Goal: Task Accomplishment & Management: Use online tool/utility

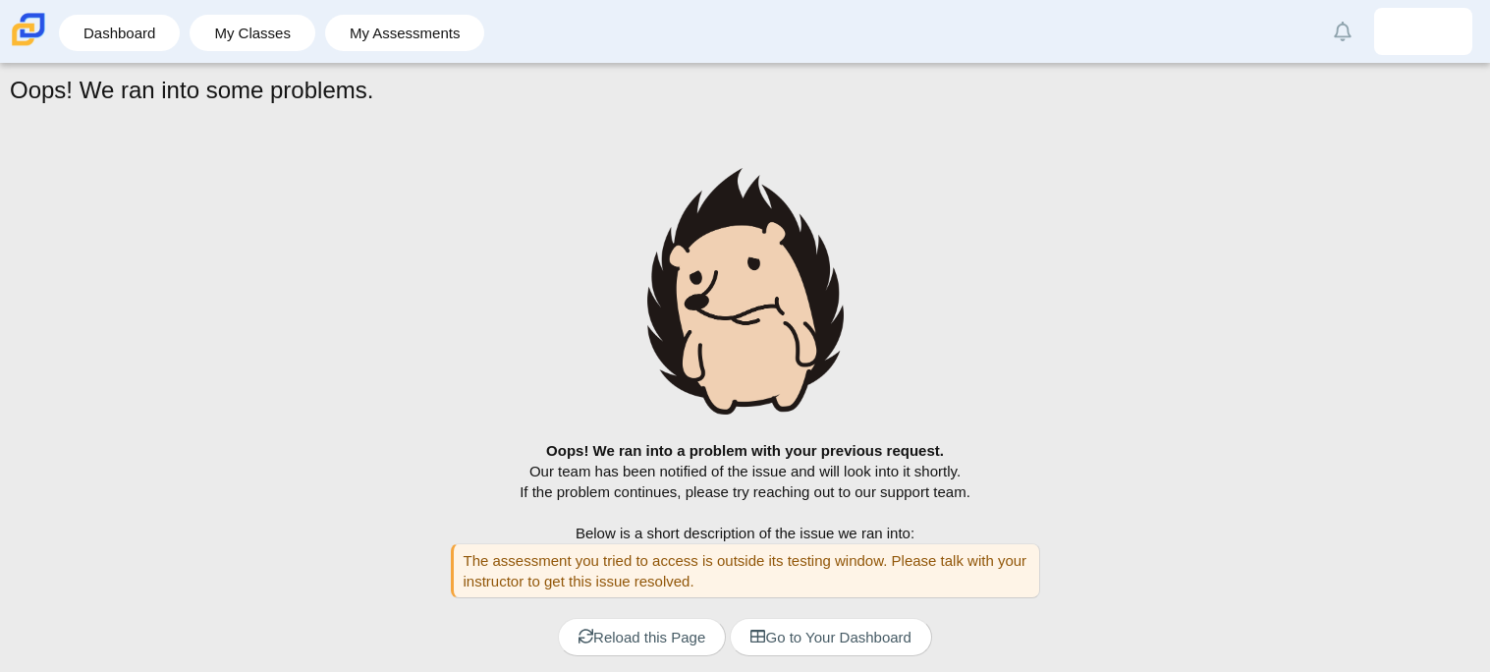
scroll to position [66, 0]
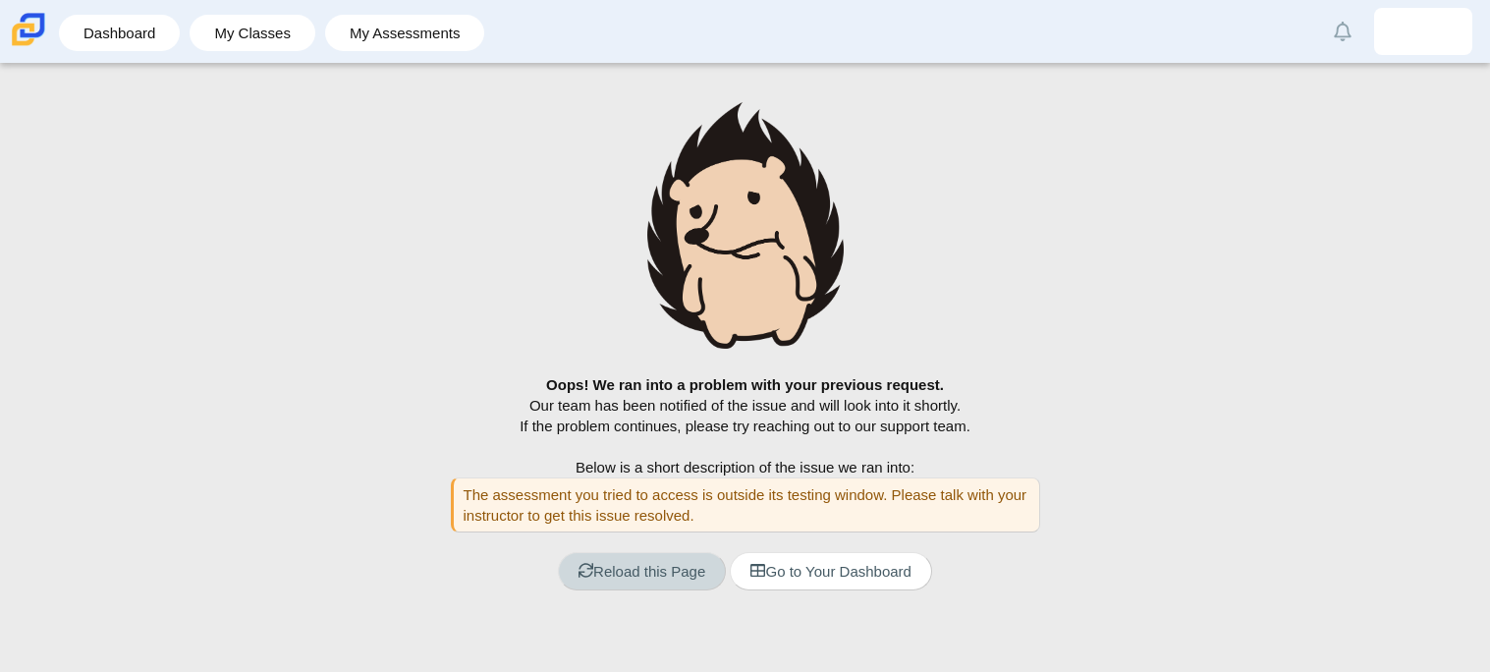
click at [680, 569] on link "Reload this Page" at bounding box center [642, 571] width 168 height 38
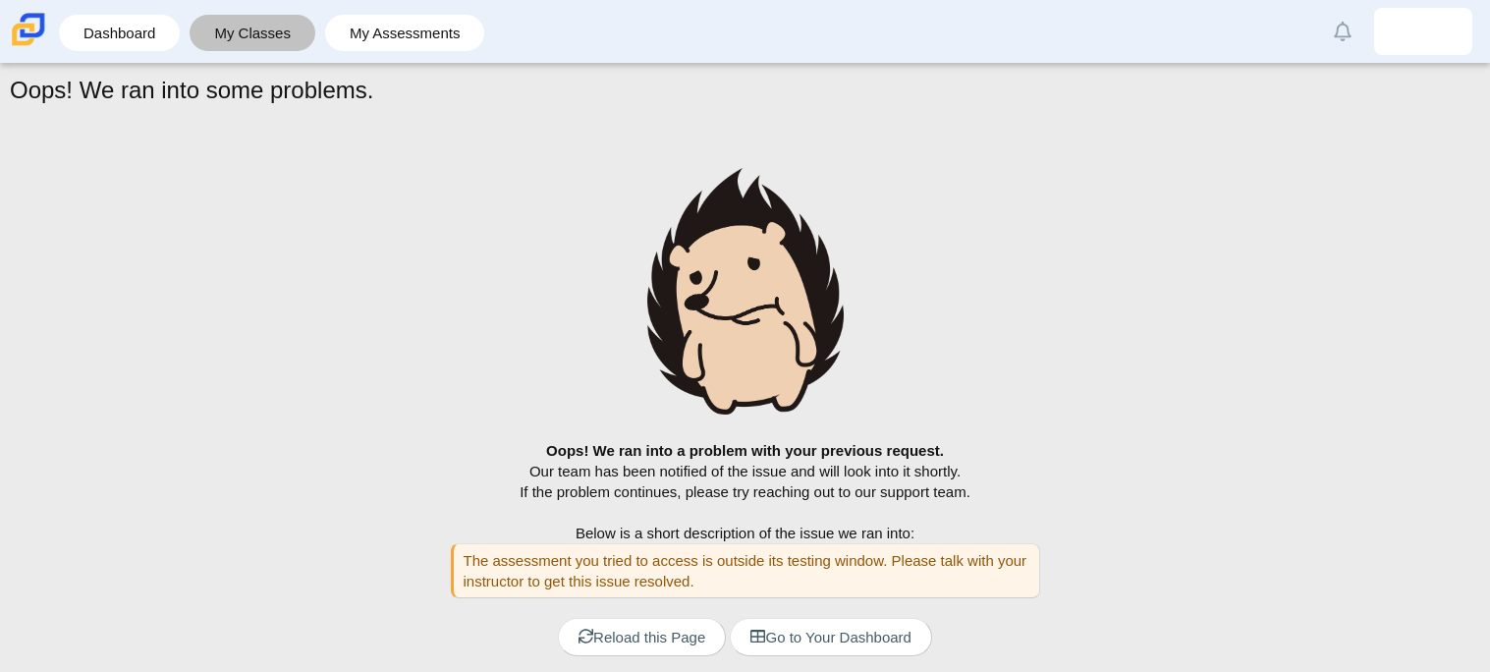
click at [225, 33] on link "My Classes" at bounding box center [252, 33] width 106 height 36
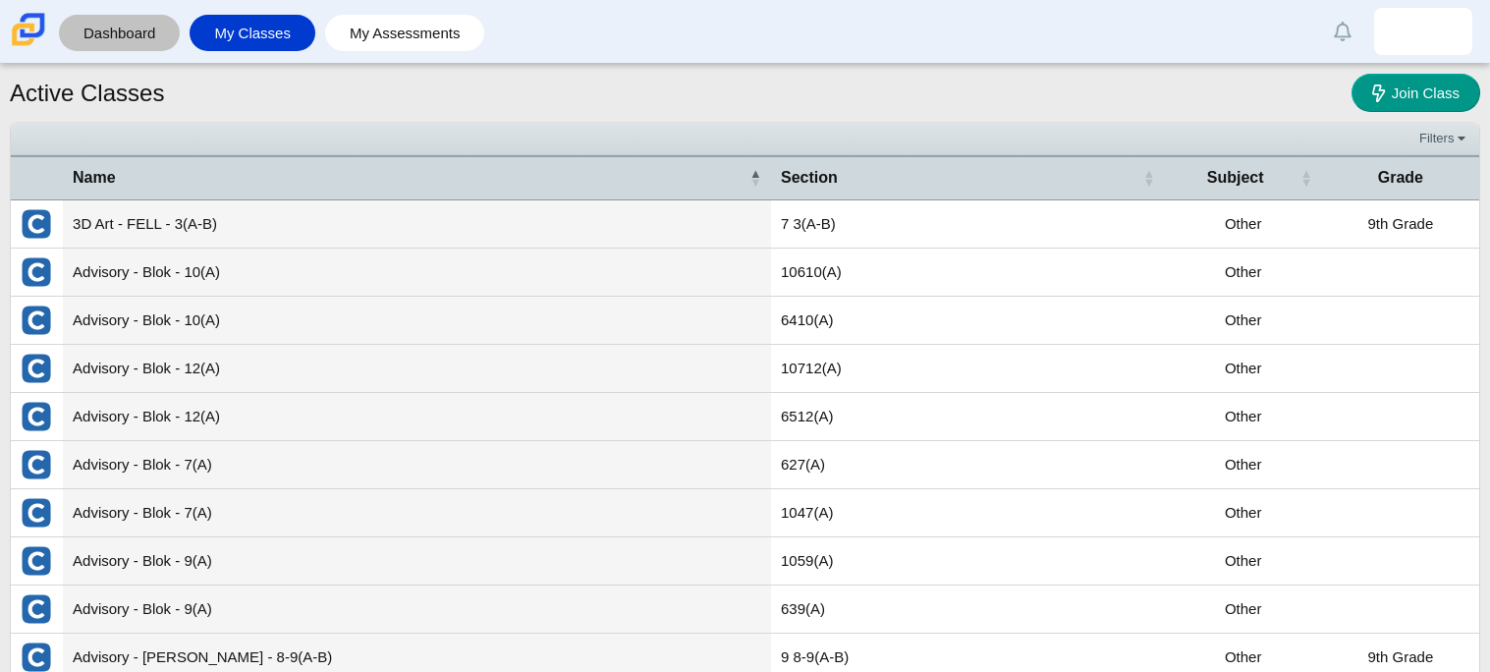
click at [102, 27] on link "Dashboard" at bounding box center [119, 33] width 101 height 36
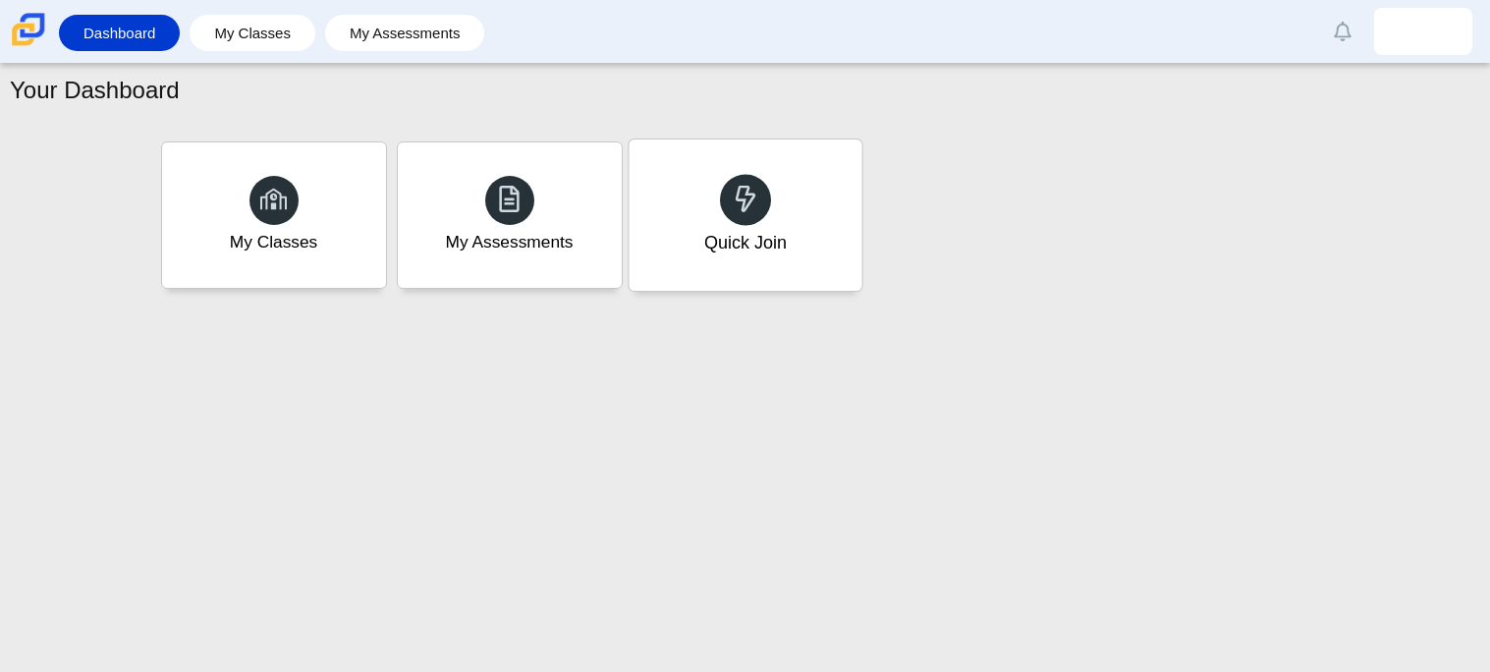
click at [675, 236] on div "Quick Join" at bounding box center [745, 214] width 233 height 151
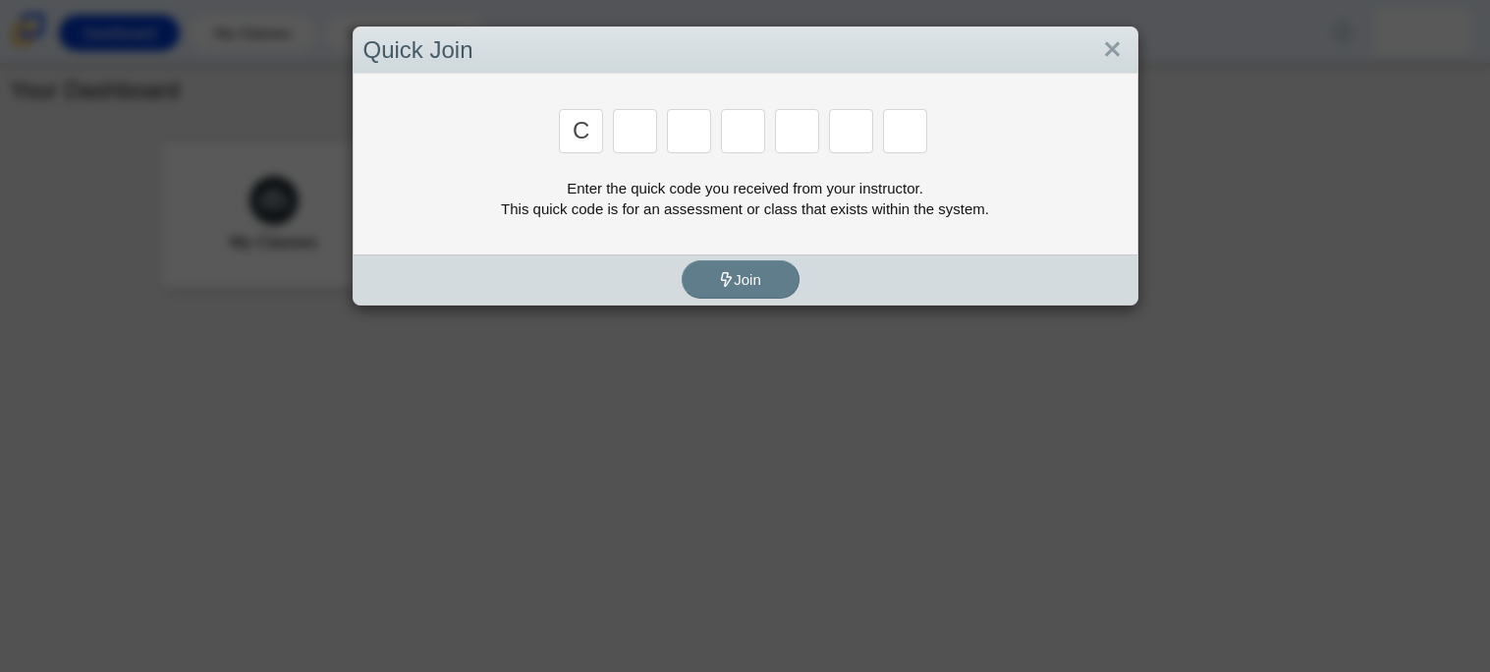
type input "c"
type input "x"
type input "h"
type input "9"
type input "m"
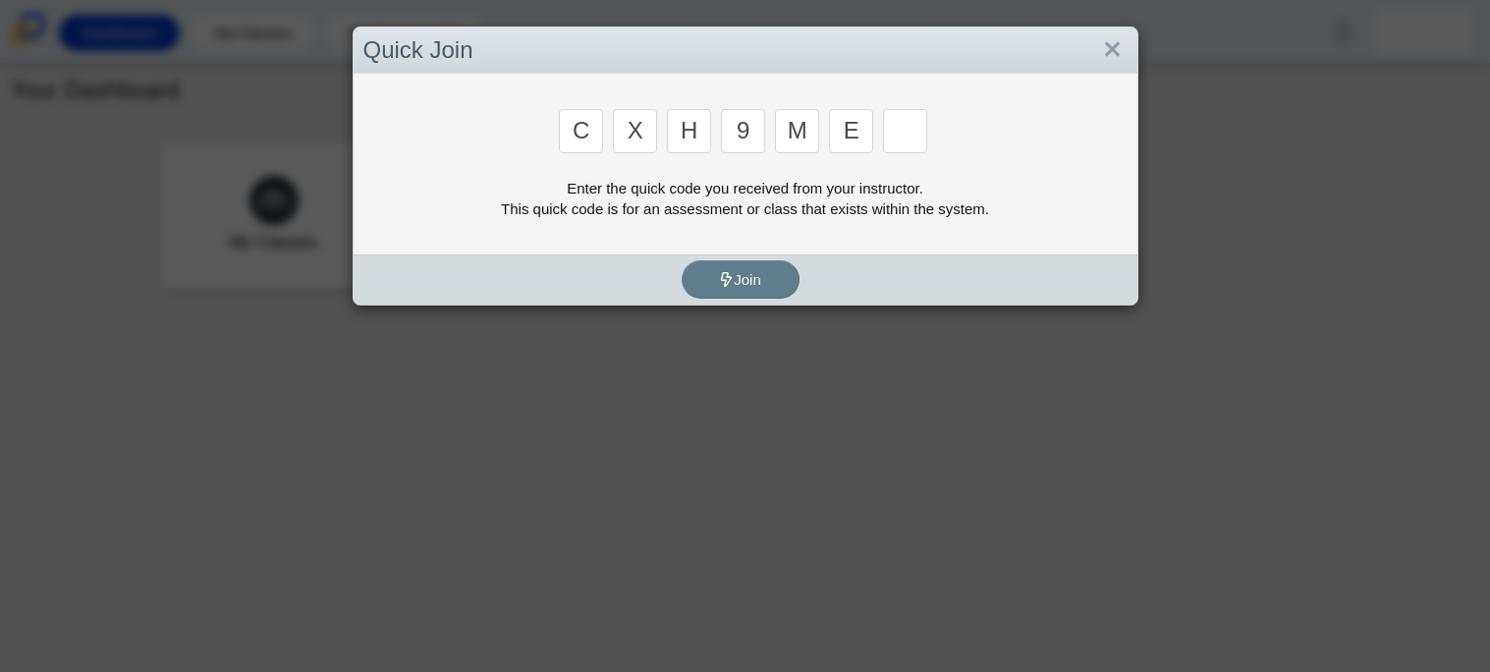
type input "e"
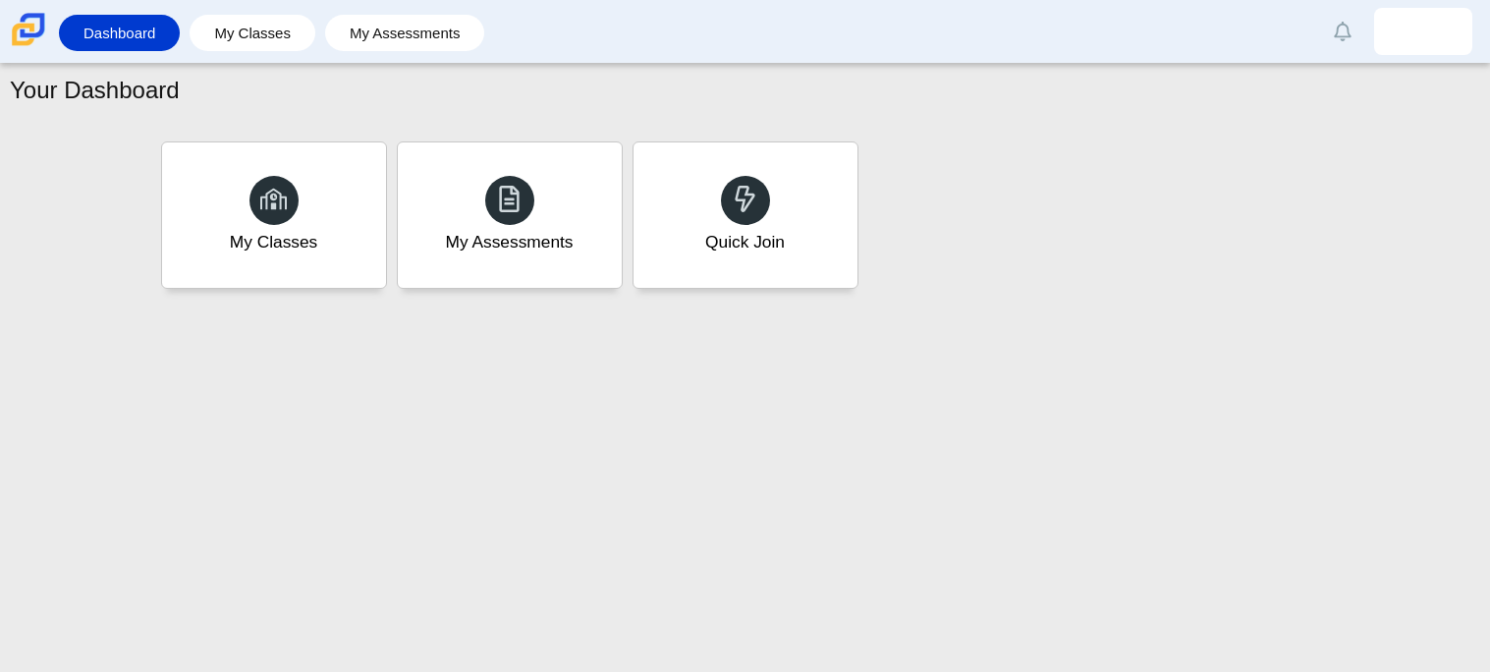
type input "2"
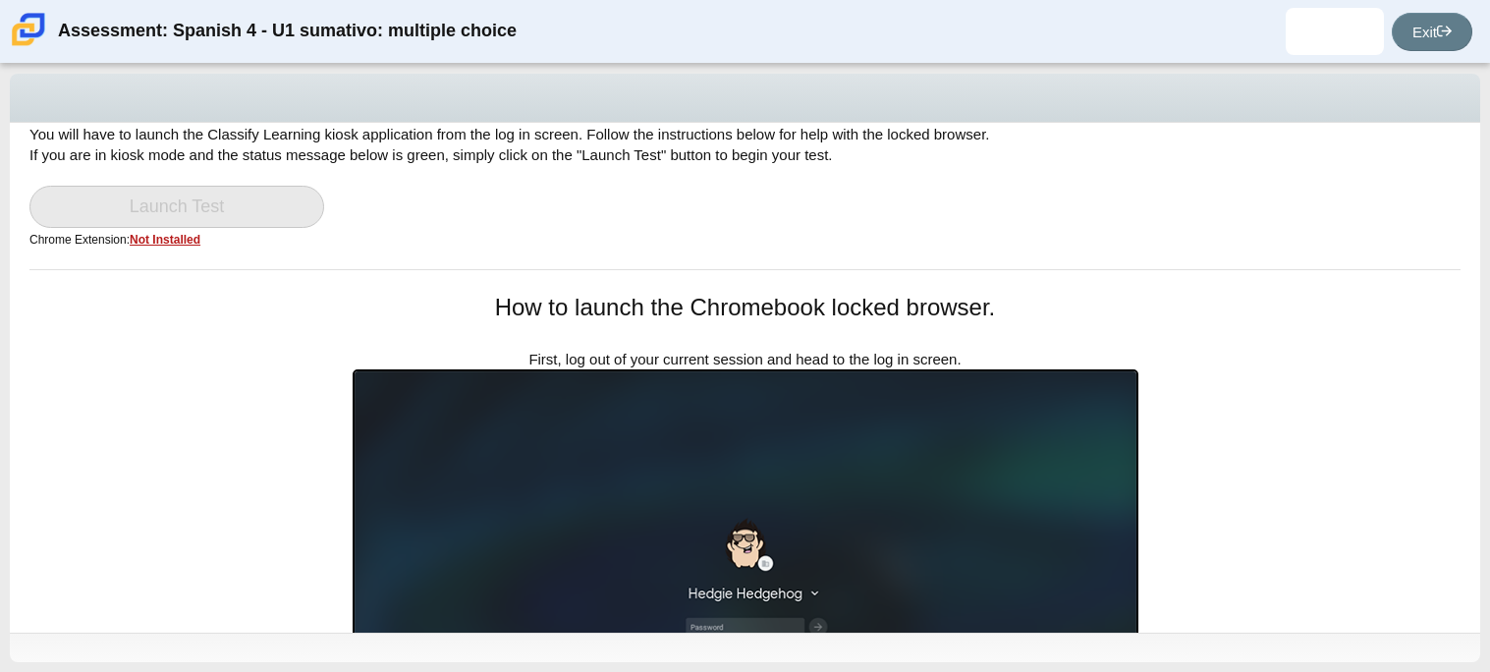
scroll to position [72, 0]
click at [284, 282] on div "Locked browser is required to take this assessment. In order to access this ass…" at bounding box center [745, 306] width 1470 height 510
click at [243, 221] on link "Launch Test" at bounding box center [176, 208] width 295 height 42
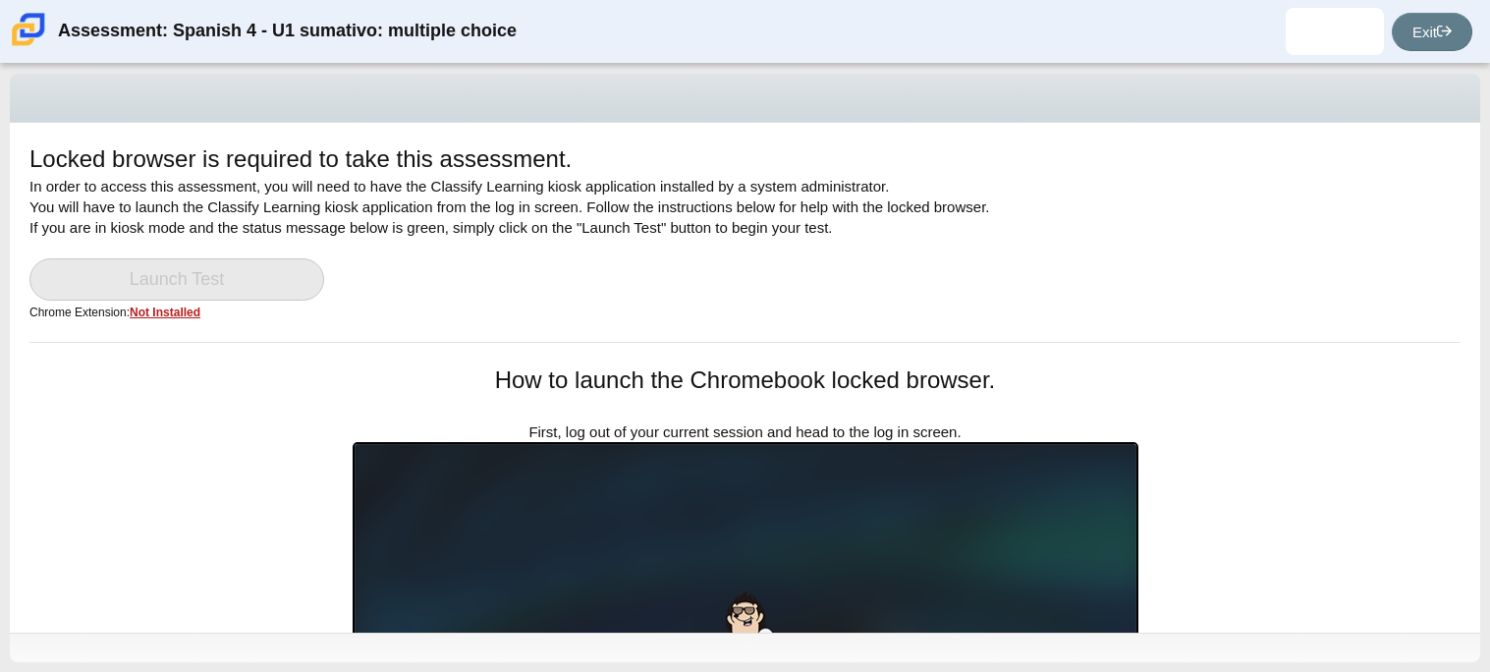
click at [515, 240] on div "Locked browser is required to take this assessment. In order to access this ass…" at bounding box center [744, 241] width 1431 height 199
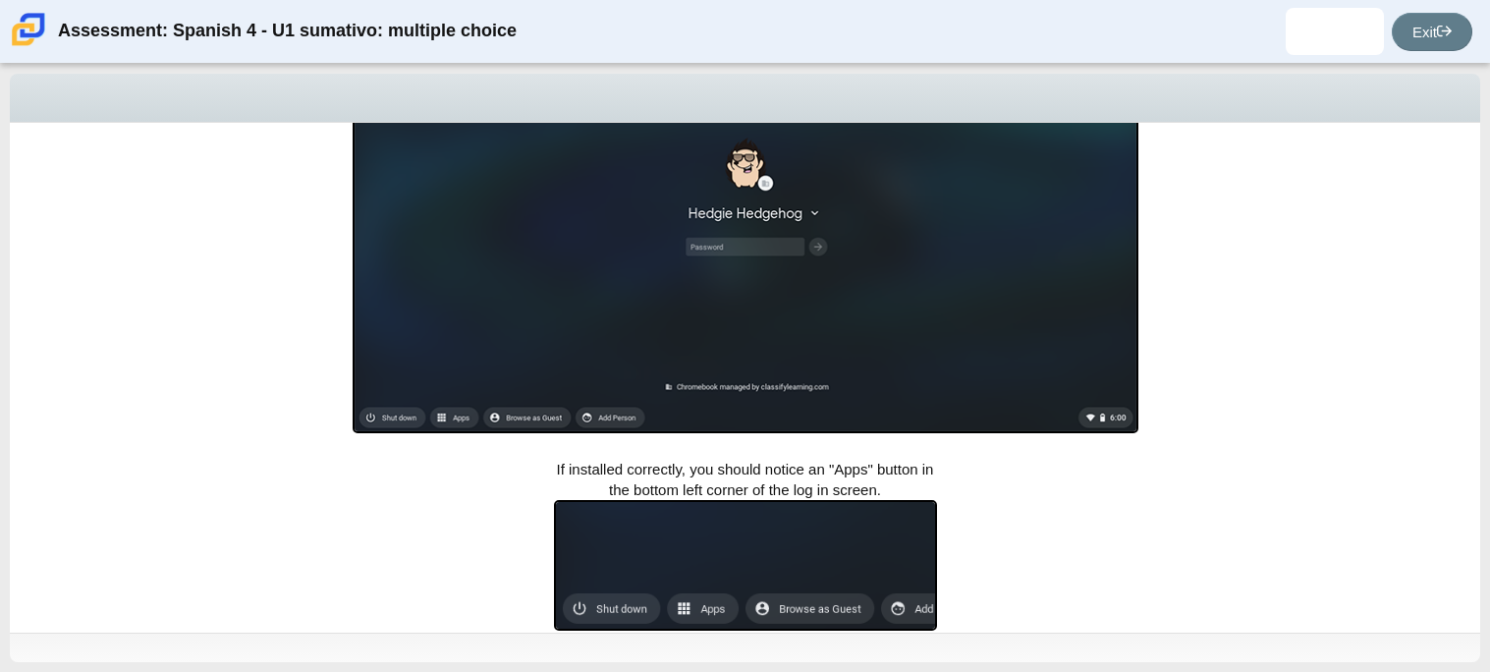
scroll to position [452, 0]
